Goal: Task Accomplishment & Management: Manage account settings

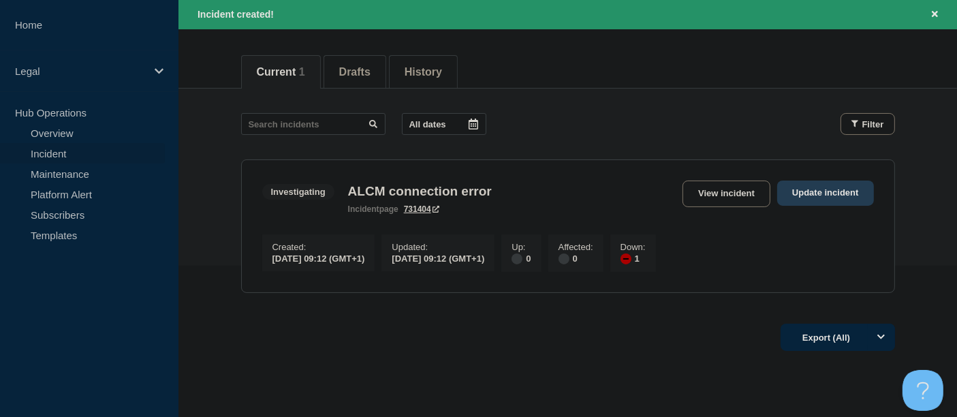
click at [809, 195] on link "Update incident" at bounding box center [825, 193] width 97 height 25
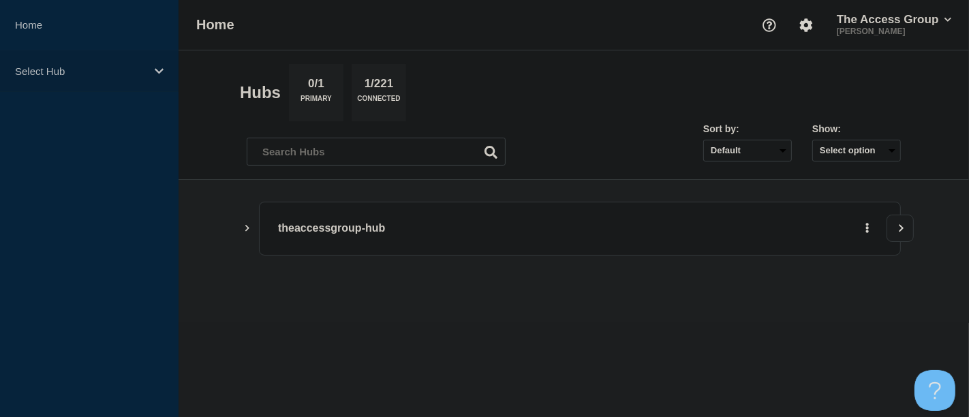
click at [160, 64] on div "Select Hub" at bounding box center [89, 71] width 179 height 42
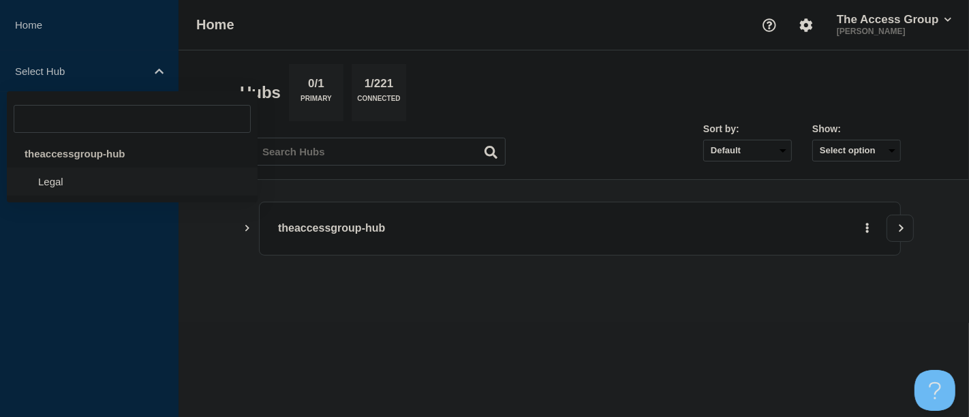
click at [80, 181] on li "Legal" at bounding box center [132, 182] width 251 height 28
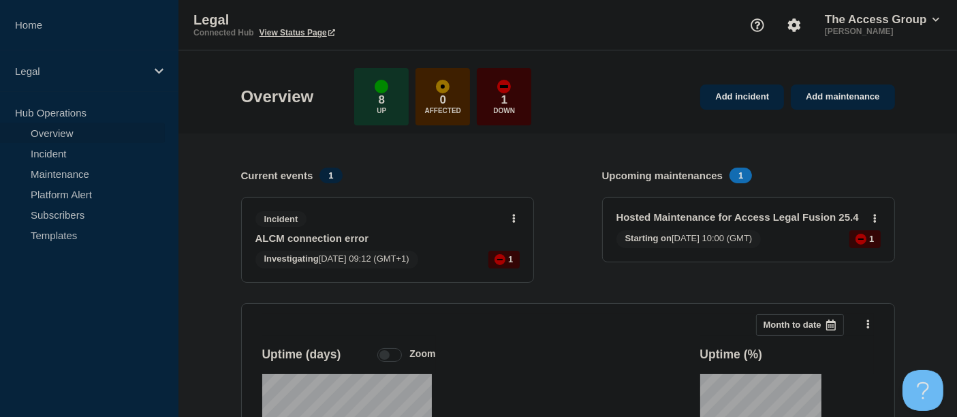
click at [335, 237] on link "ALCM connection error" at bounding box center [379, 238] width 246 height 12
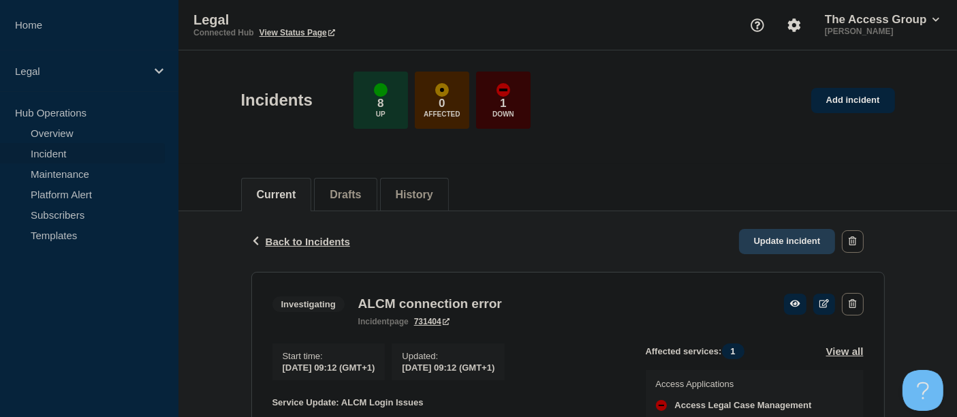
click at [765, 238] on link "Update incident" at bounding box center [787, 241] width 97 height 25
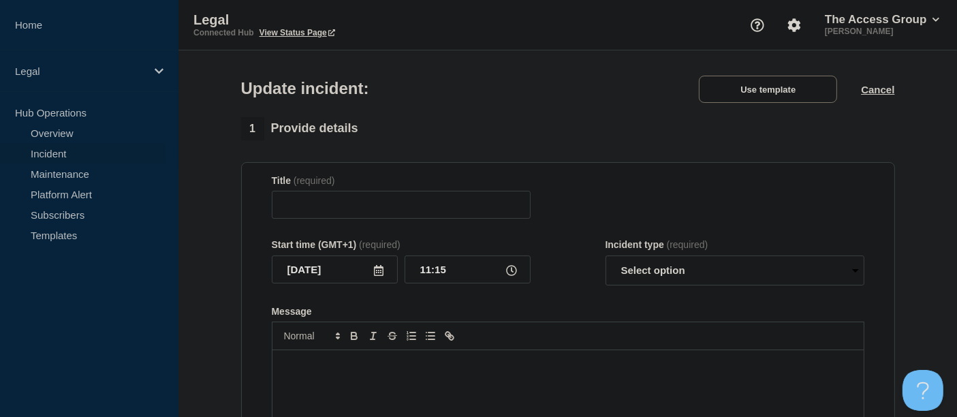
type input "ALCM connection error"
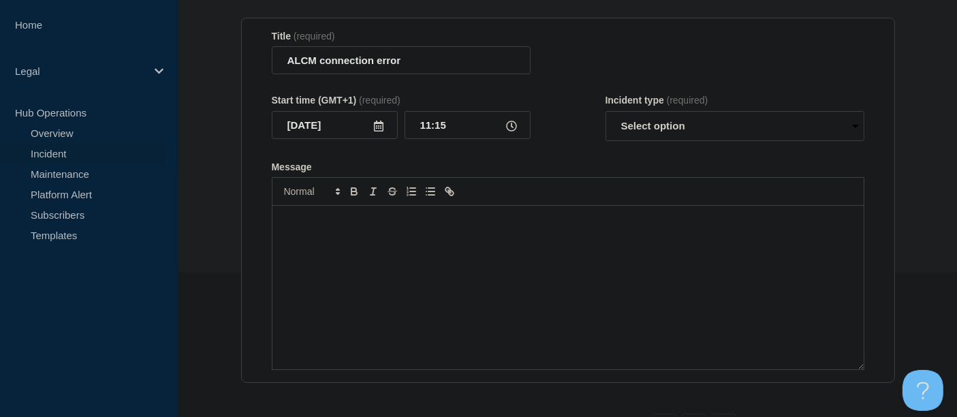
scroll to position [151, 0]
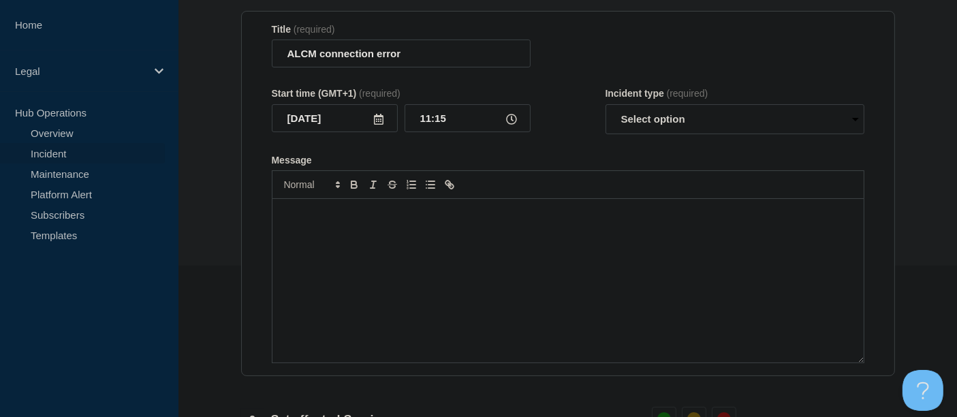
click at [324, 213] on p "Message" at bounding box center [568, 213] width 571 height 12
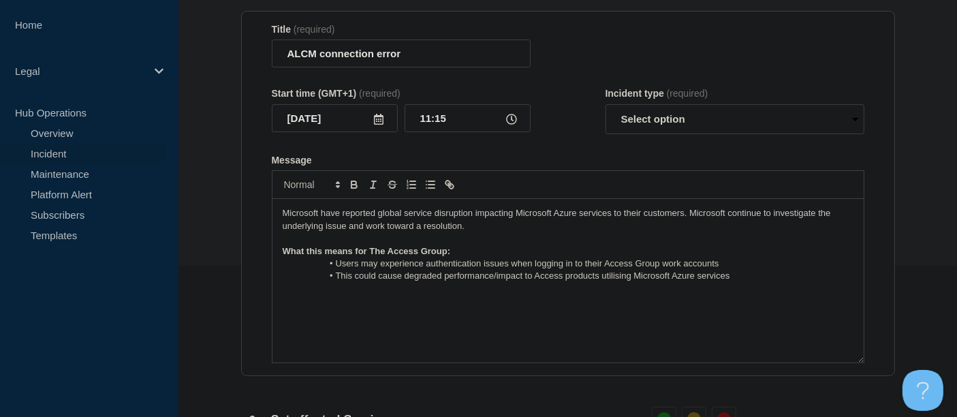
click at [279, 216] on div "Microsoft have reported global service disruption impacting Microsoft Azure ser…" at bounding box center [568, 281] width 591 height 164
click at [744, 279] on li "This could cause degraded performance/impact to Access products utilising Micro…" at bounding box center [575, 276] width 558 height 12
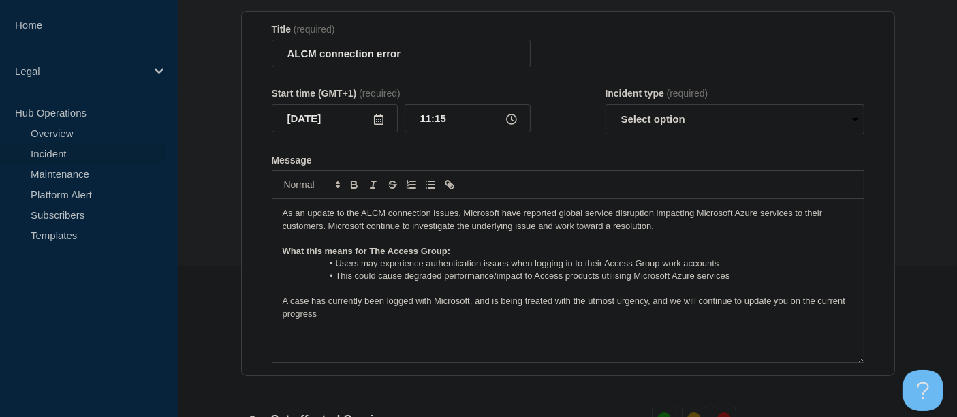
drag, startPoint x: 787, startPoint y: 305, endPoint x: 792, endPoint y: 310, distance: 7.2
click at [787, 305] on p "A case has currently been logged with Microsoft, and is being treated with the …" at bounding box center [568, 307] width 571 height 25
click at [856, 123] on select "Select option Investigating Identified Monitoring Resolved" at bounding box center [735, 119] width 259 height 30
click at [606, 108] on select "Select option Investigating Identified Monitoring Resolved" at bounding box center [735, 119] width 259 height 30
click at [858, 123] on select "Select option Investigating Identified Monitoring Resolved" at bounding box center [735, 119] width 259 height 30
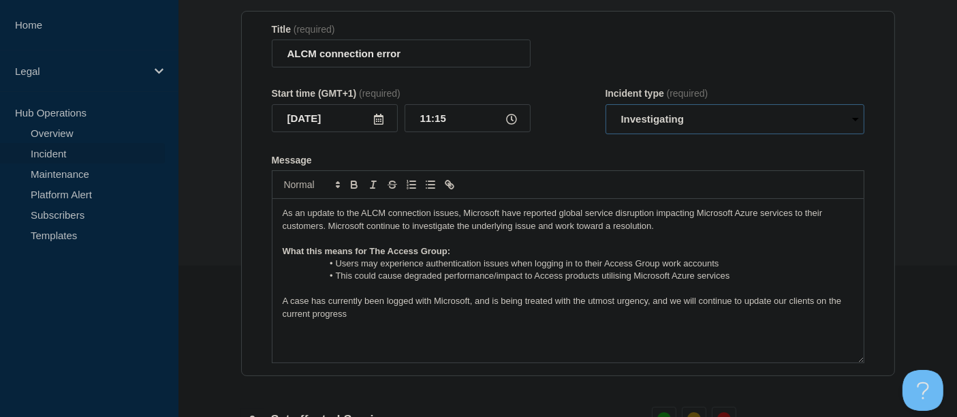
select select "identified"
click at [606, 108] on select "Select option Investigating Identified Monitoring Resolved" at bounding box center [735, 119] width 259 height 30
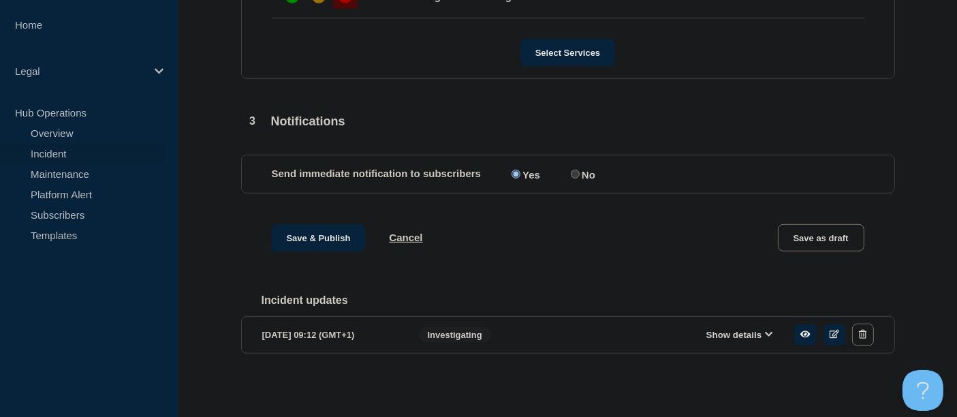
scroll to position [689, 0]
click at [326, 234] on button "Save & Publish" at bounding box center [319, 237] width 94 height 27
